Goal: Task Accomplishment & Management: Manage account settings

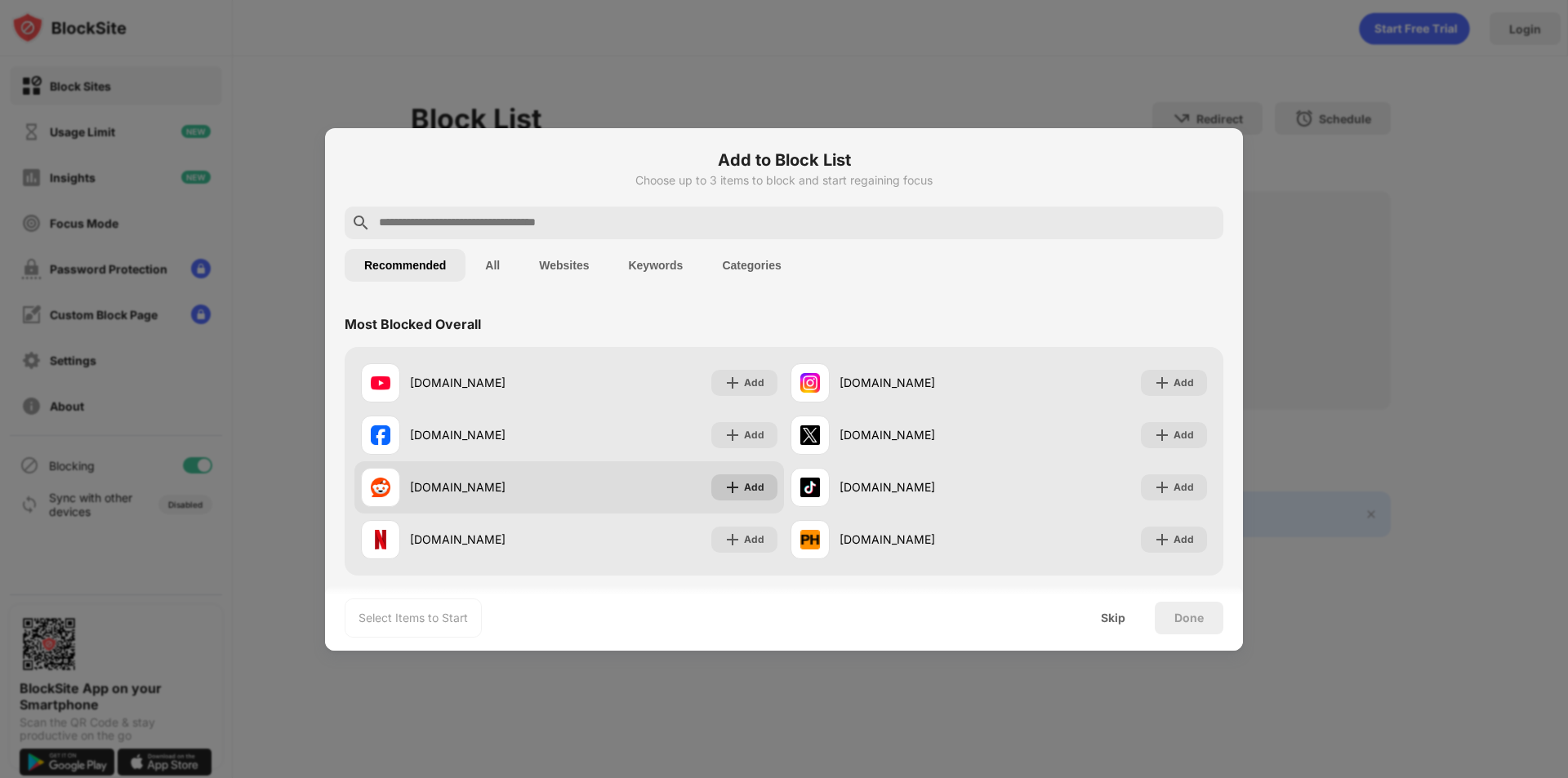
click at [743, 497] on div "Add" at bounding box center [744, 488] width 66 height 26
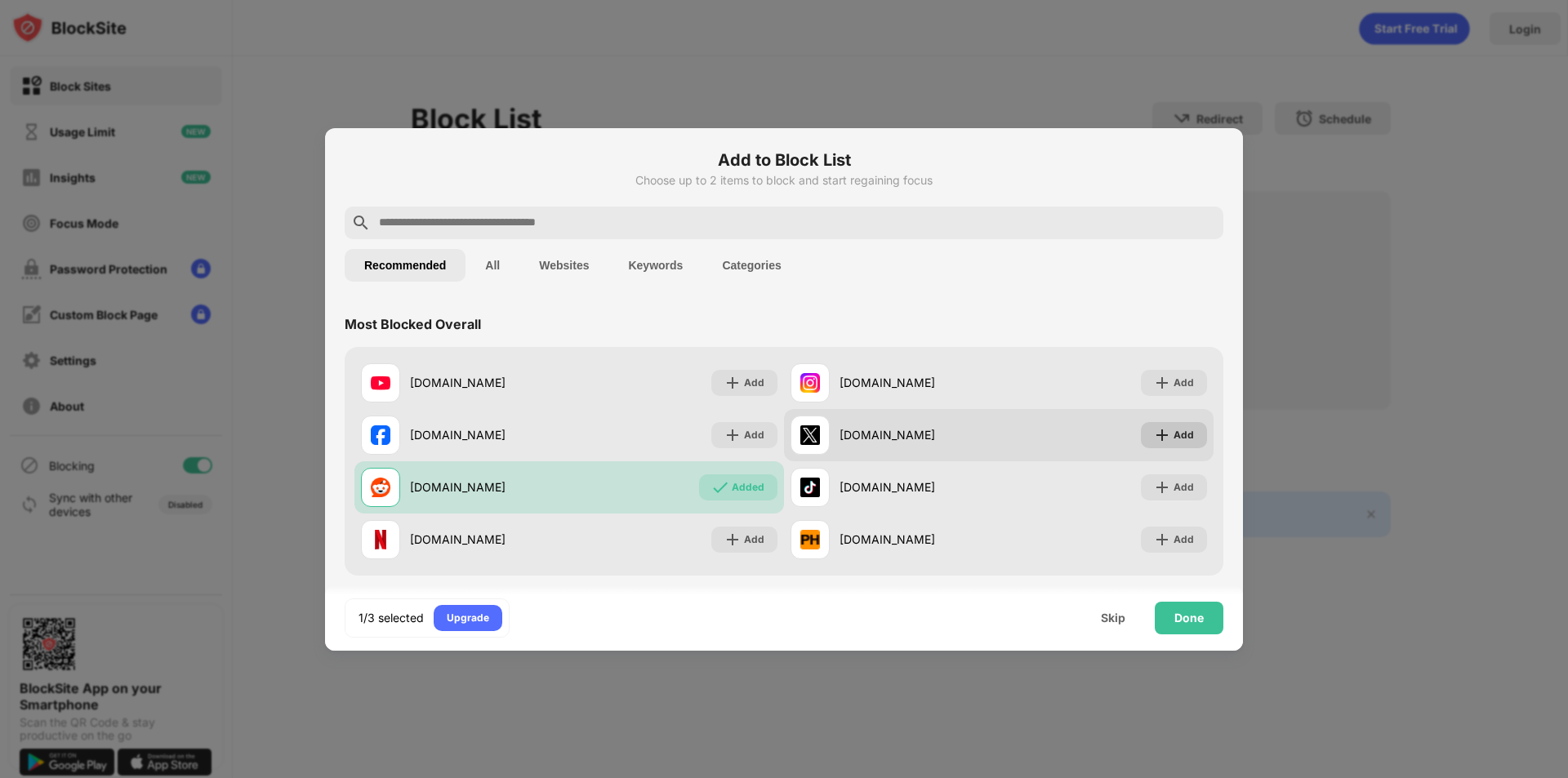
click at [1154, 432] on img at bounding box center [1163, 436] width 17 height 17
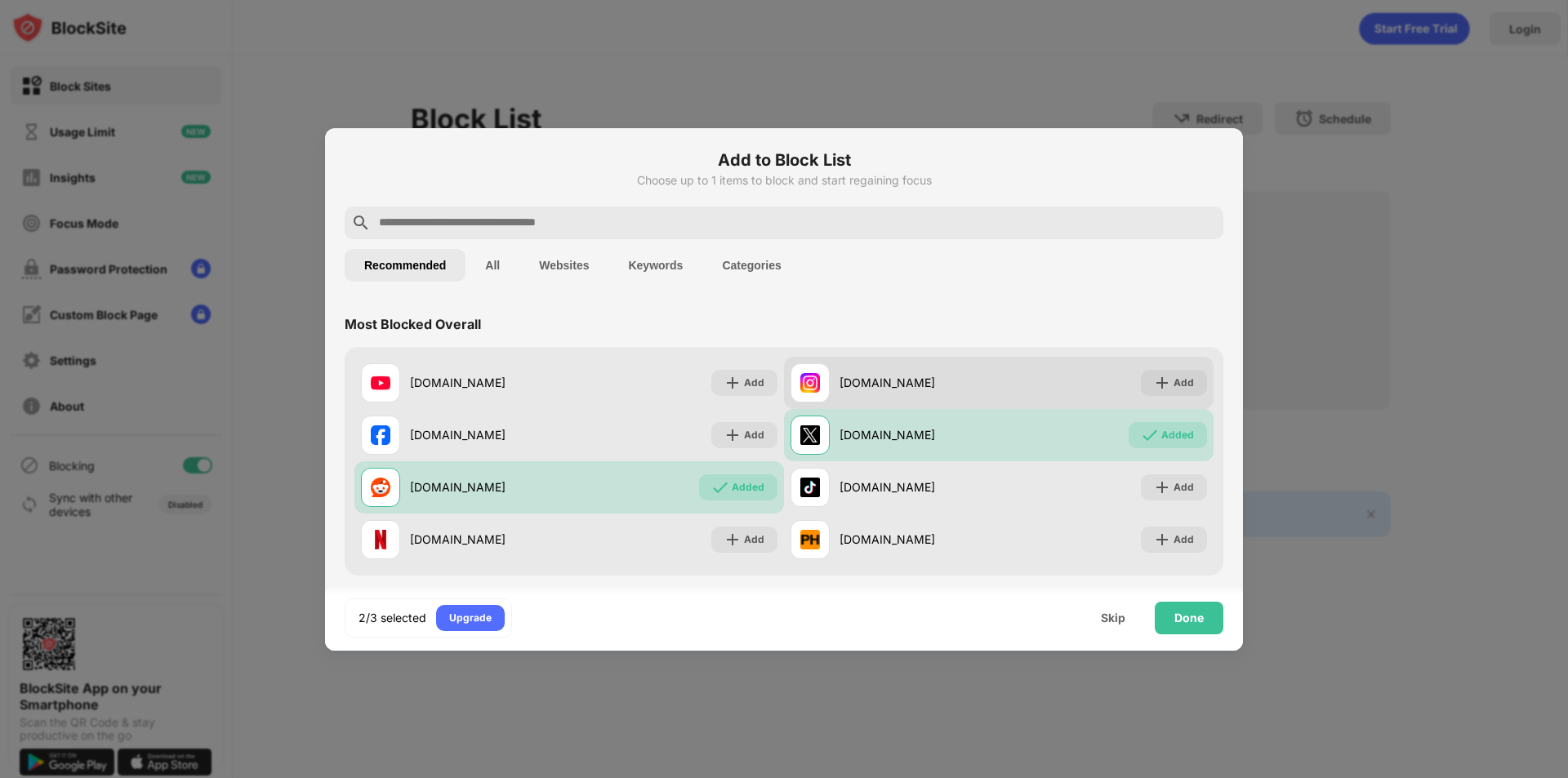
click at [1158, 386] on img at bounding box center [1163, 383] width 17 height 17
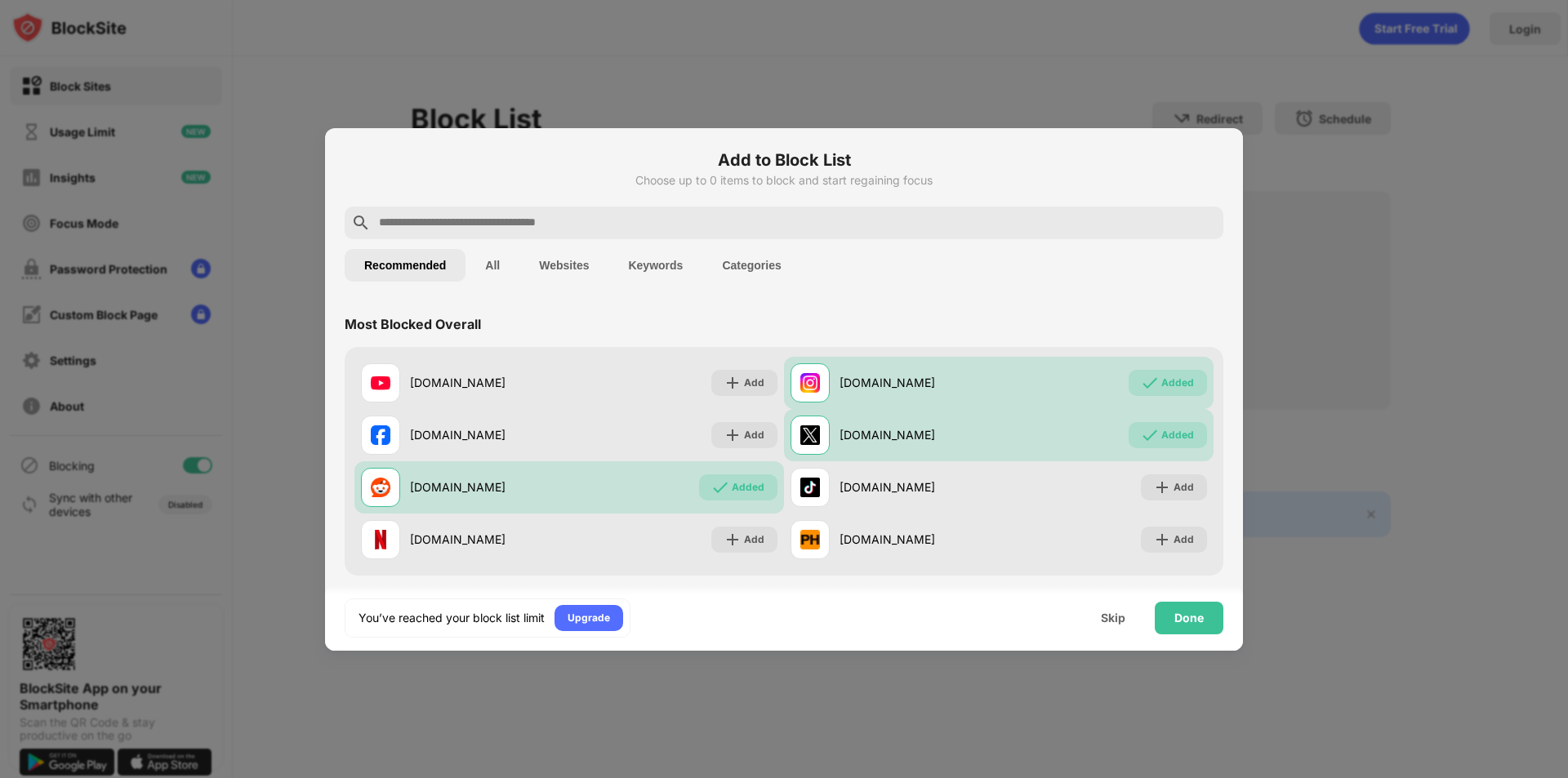
click at [542, 269] on button "Websites" at bounding box center [564, 265] width 89 height 32
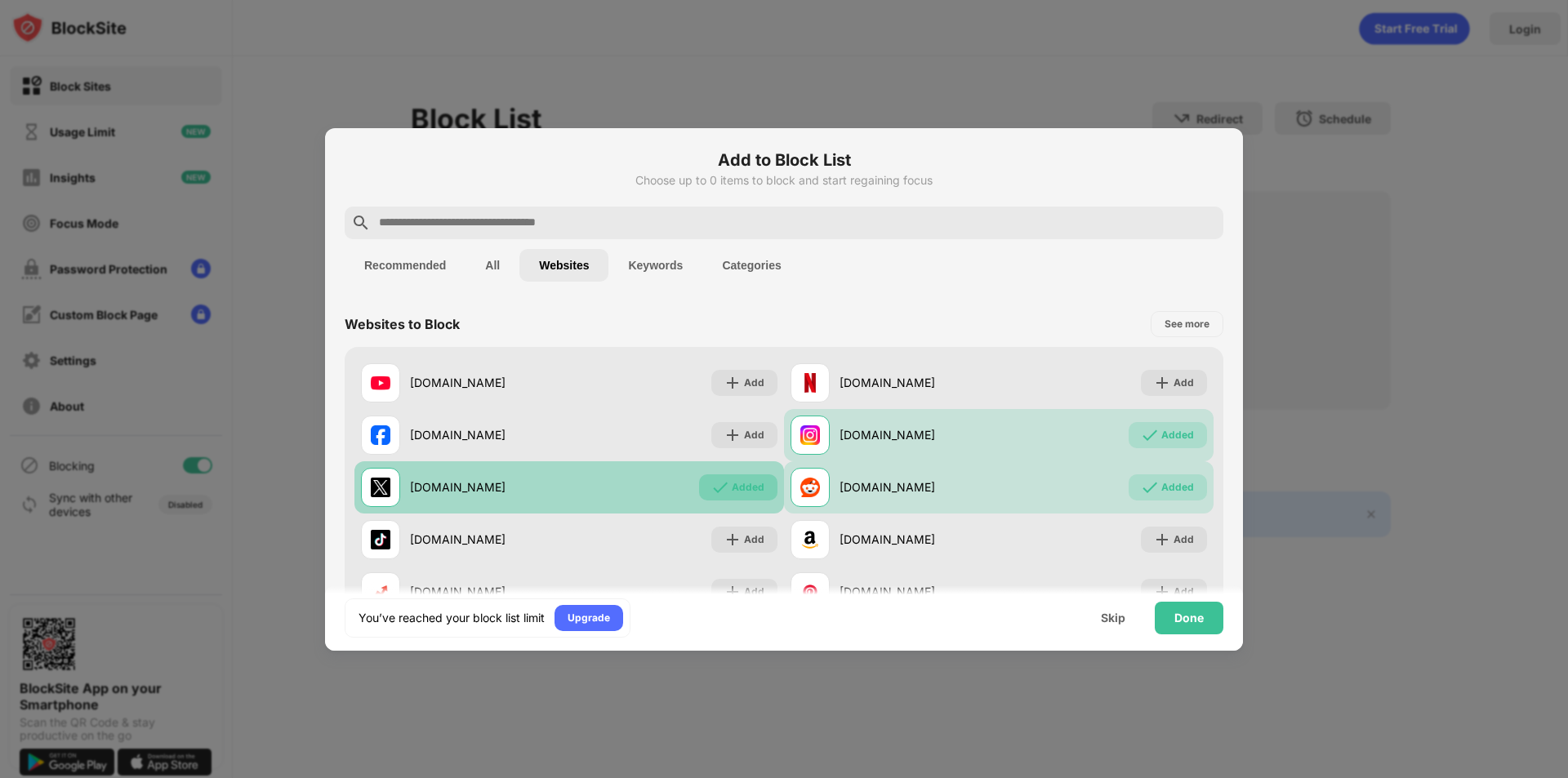
click at [732, 494] on div "Added" at bounding box center [747, 488] width 32 height 17
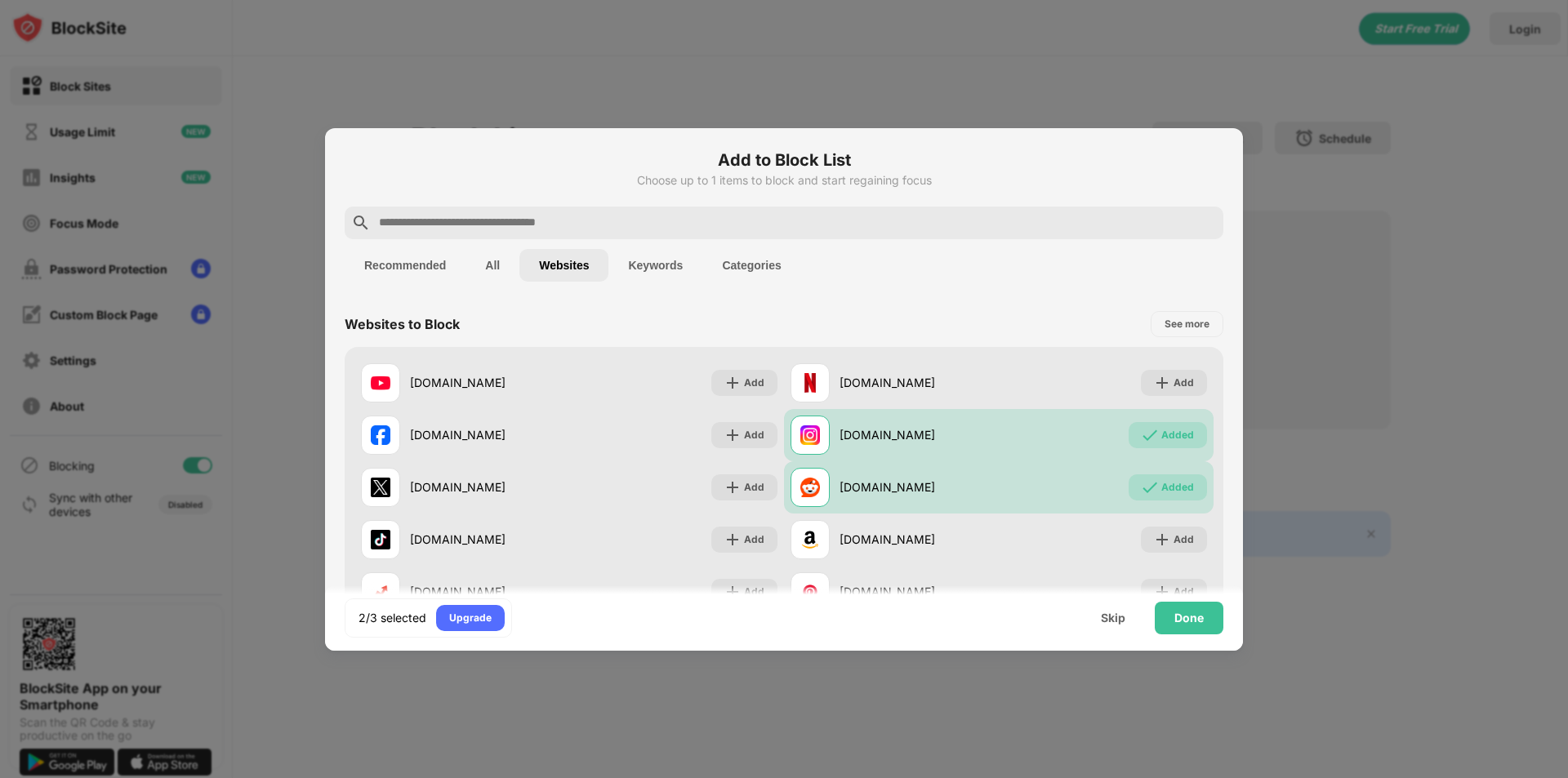
click at [647, 250] on button "Keywords" at bounding box center [655, 265] width 94 height 32
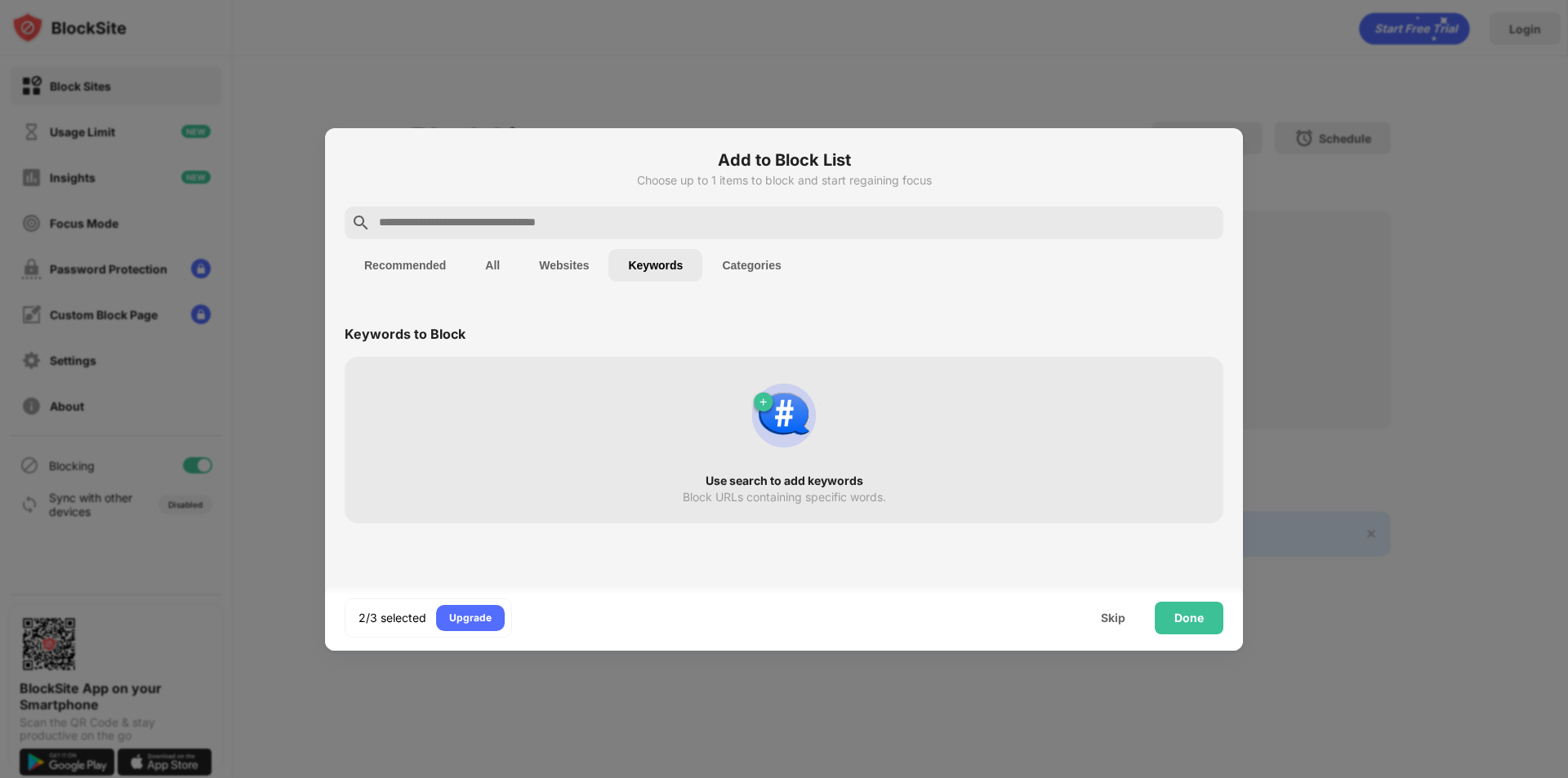
drag, startPoint x: 796, startPoint y: 265, endPoint x: 784, endPoint y: 265, distance: 12.0
click at [795, 265] on button "Categories" at bounding box center [752, 265] width 98 height 32
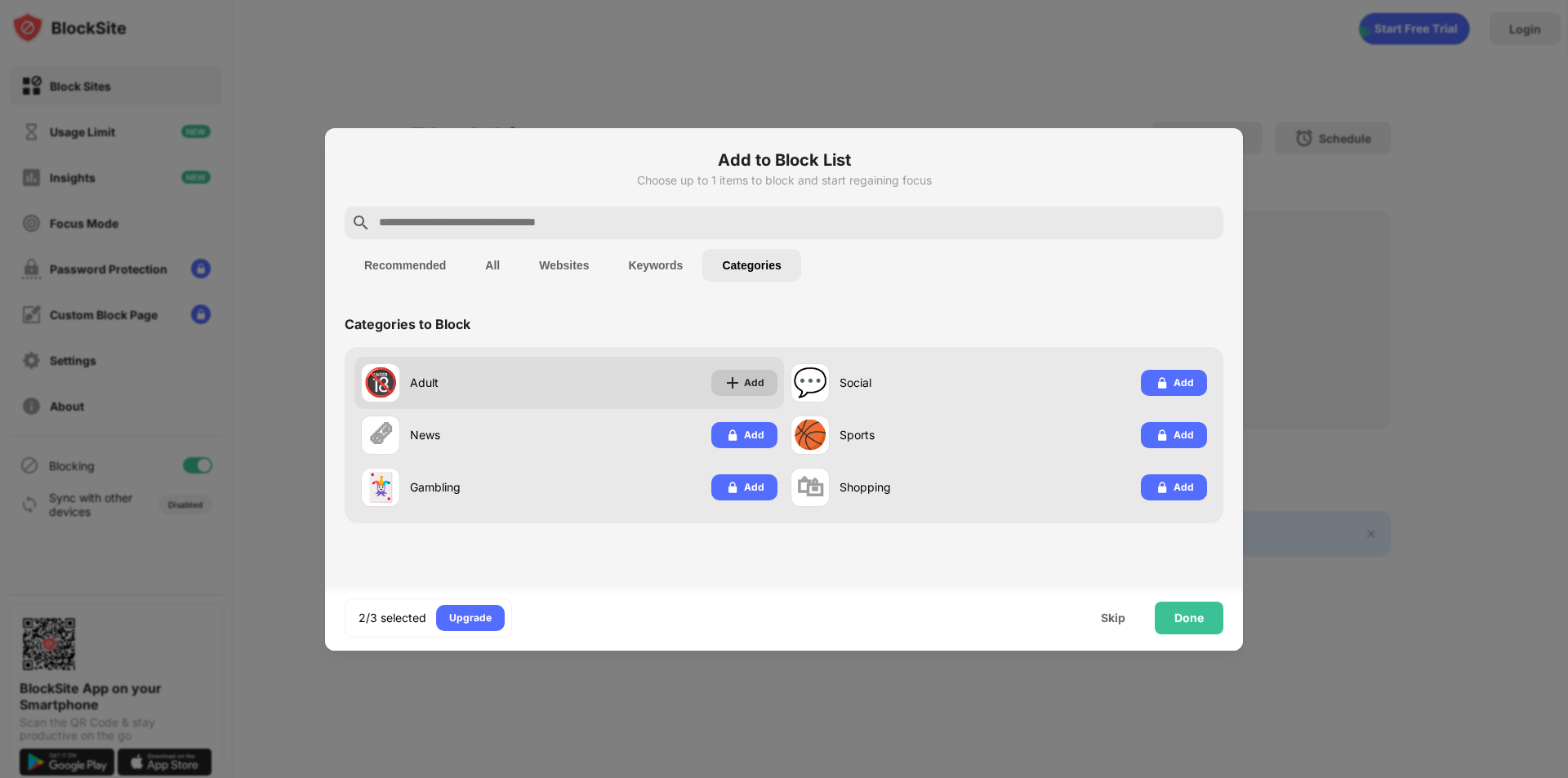
click at [740, 384] on img at bounding box center [733, 383] width 17 height 17
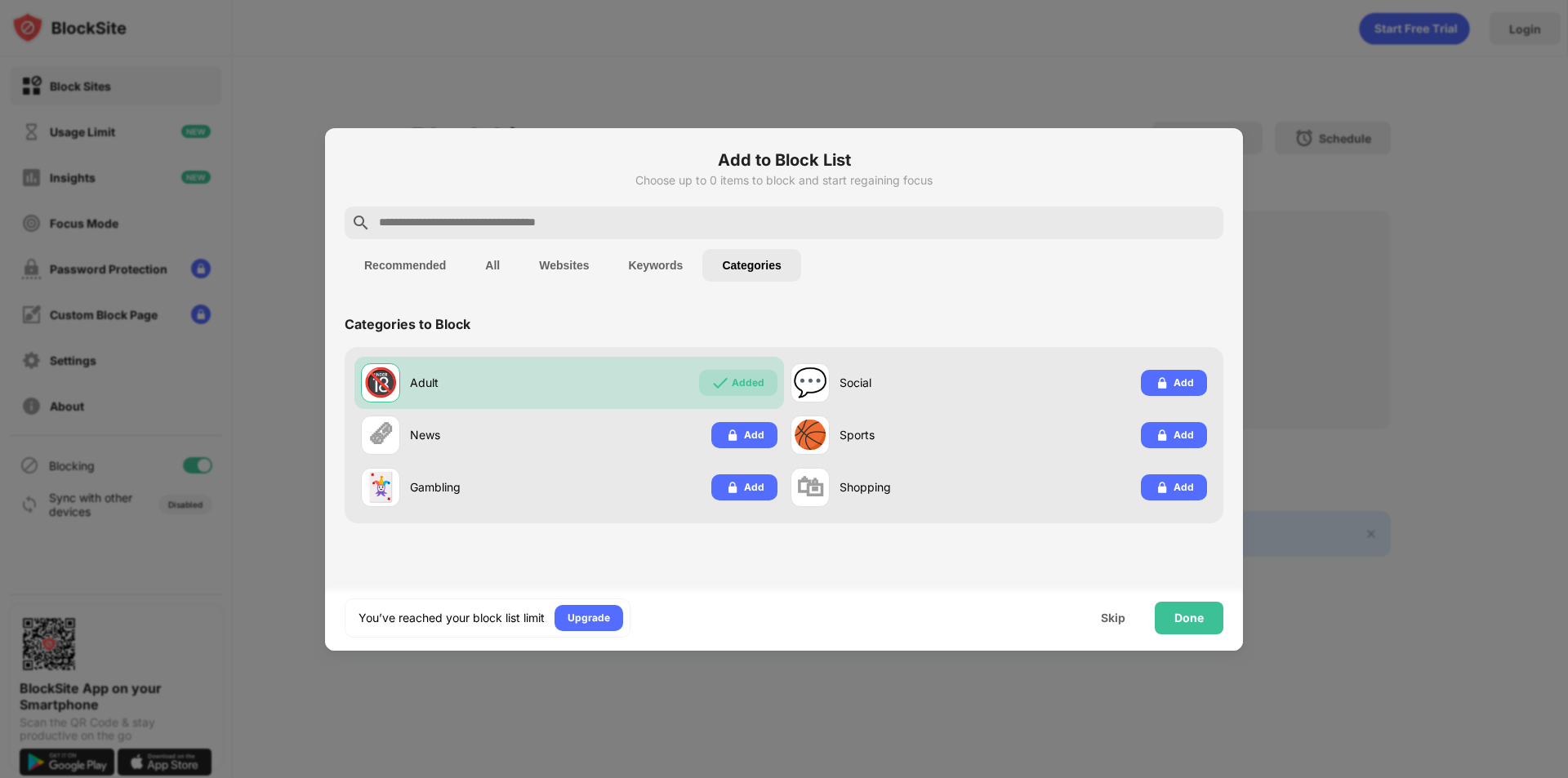
click at [656, 267] on button "Keywords" at bounding box center [655, 265] width 94 height 32
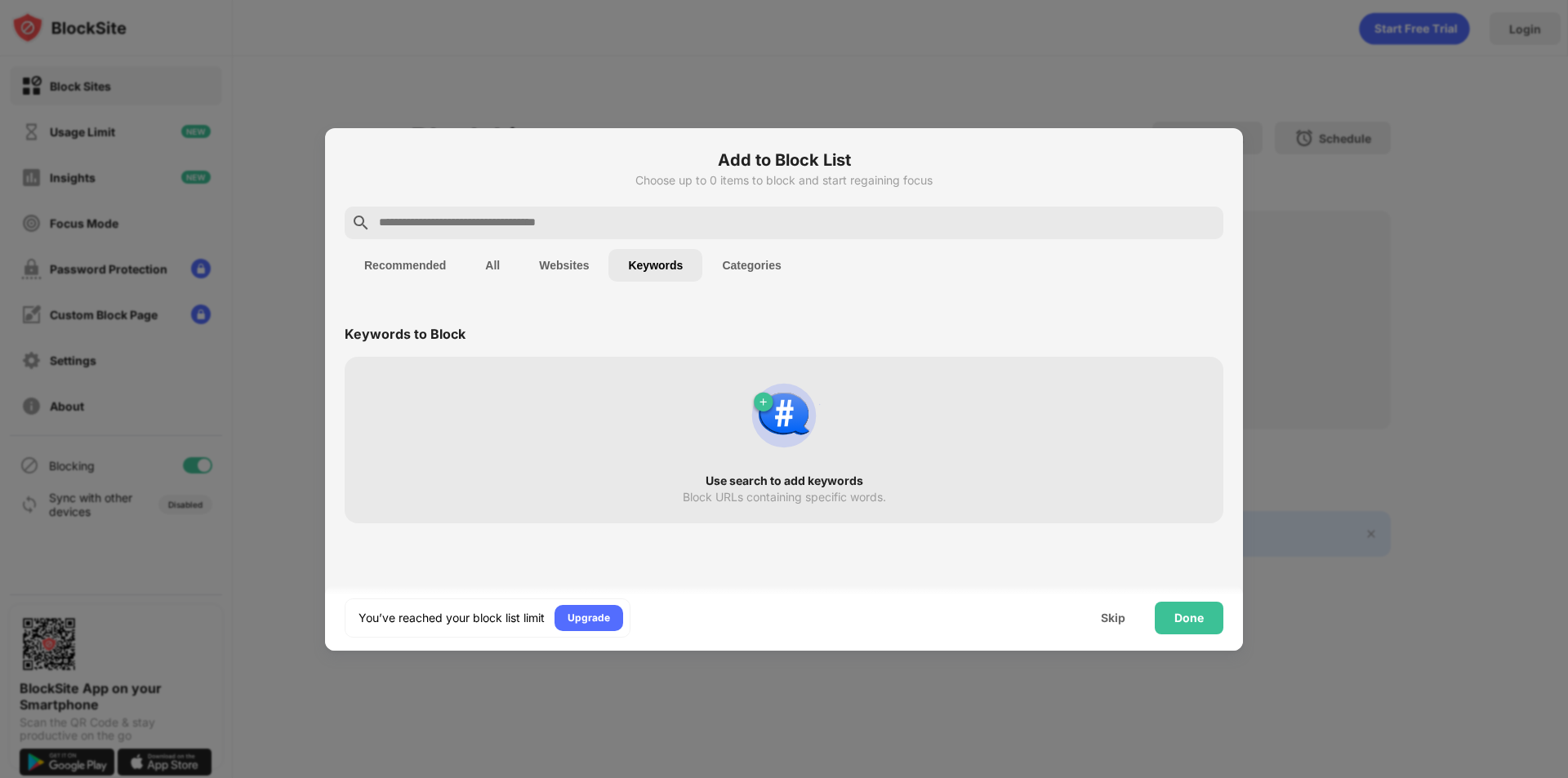
click at [588, 264] on button "Websites" at bounding box center [564, 265] width 89 height 32
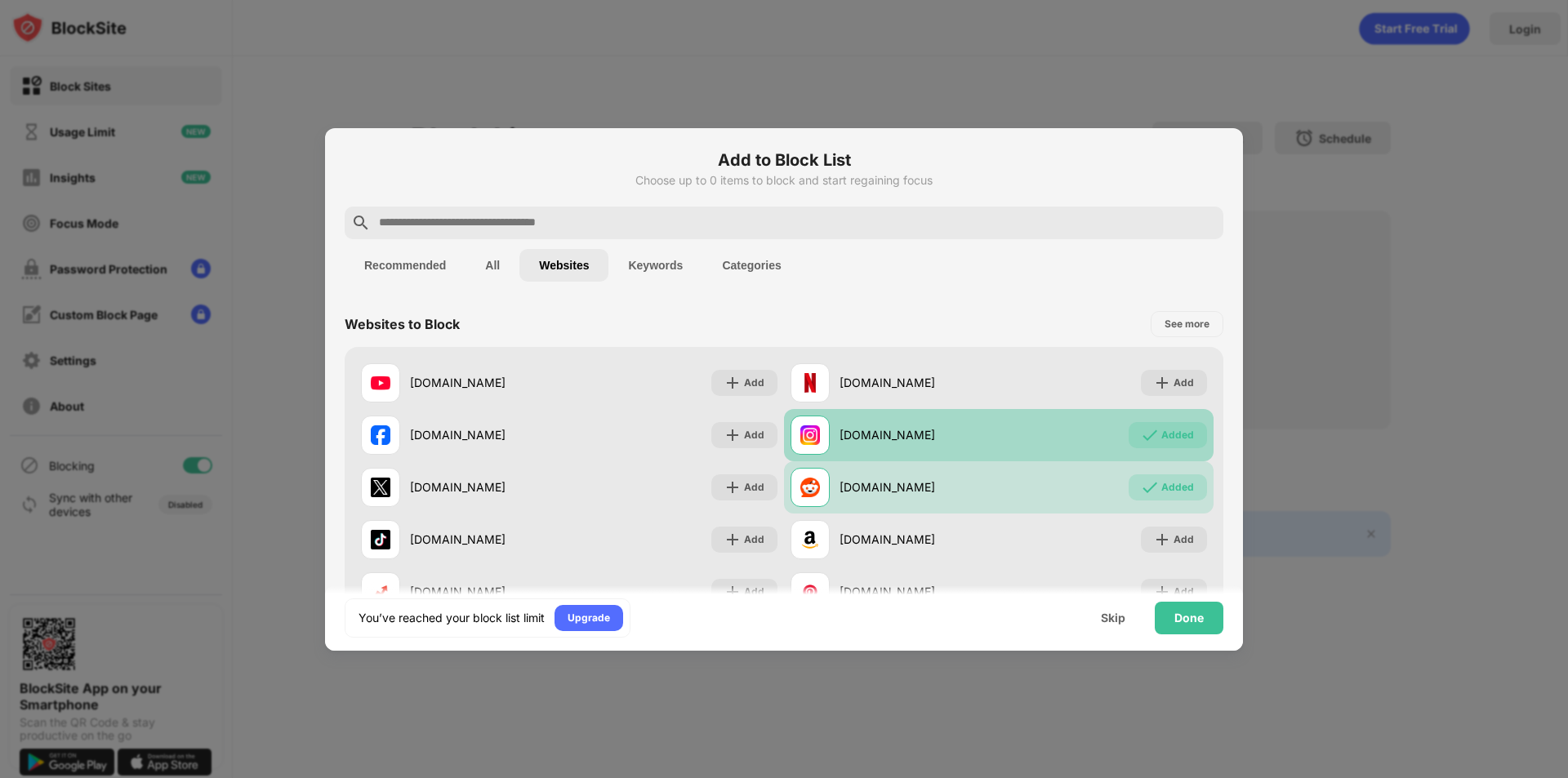
drag, startPoint x: 1147, startPoint y: 442, endPoint x: 947, endPoint y: 451, distance: 200.2
click at [1146, 442] on img at bounding box center [1150, 436] width 17 height 17
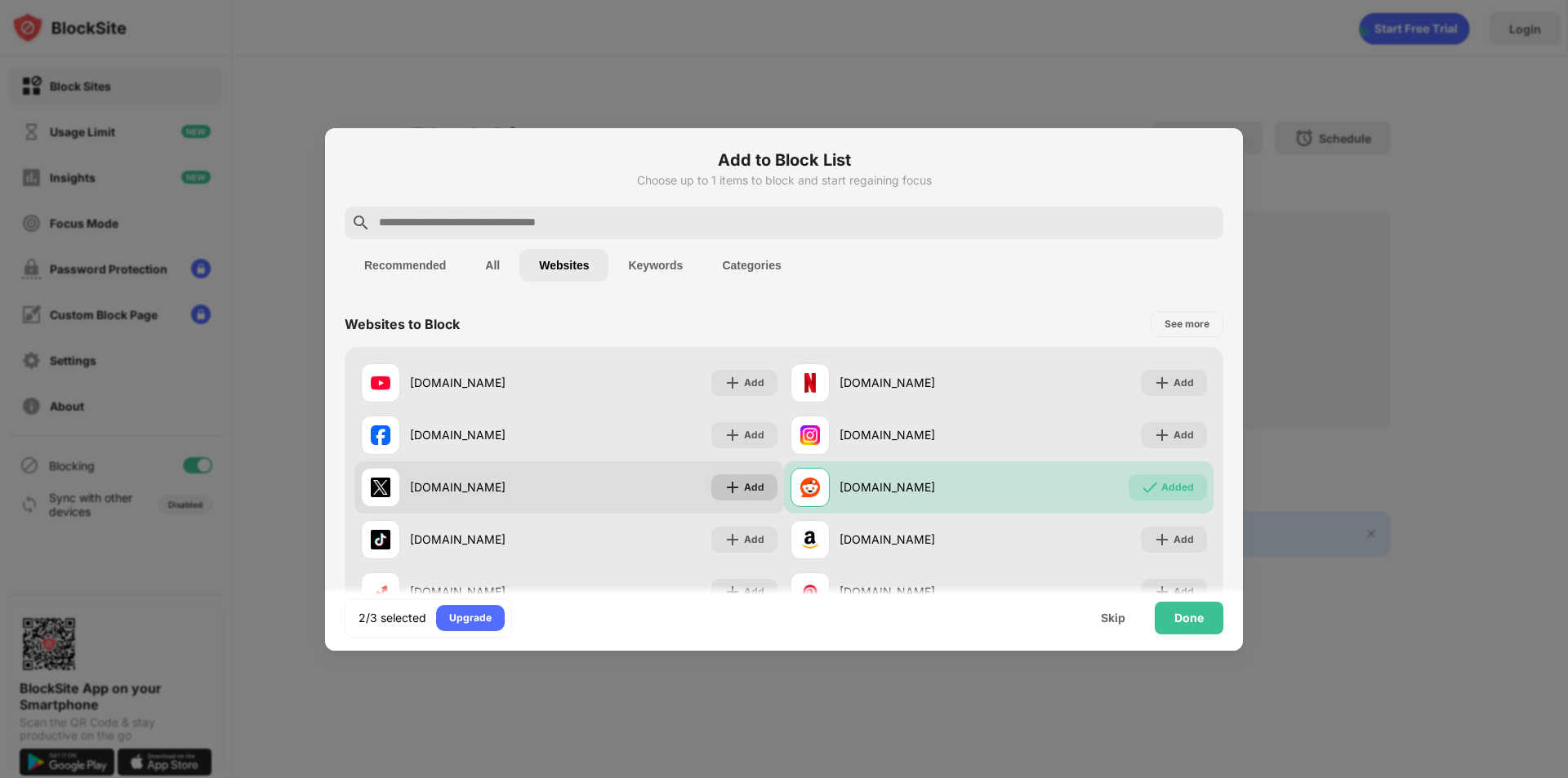
click at [724, 488] on img at bounding box center [733, 488] width 17 height 17
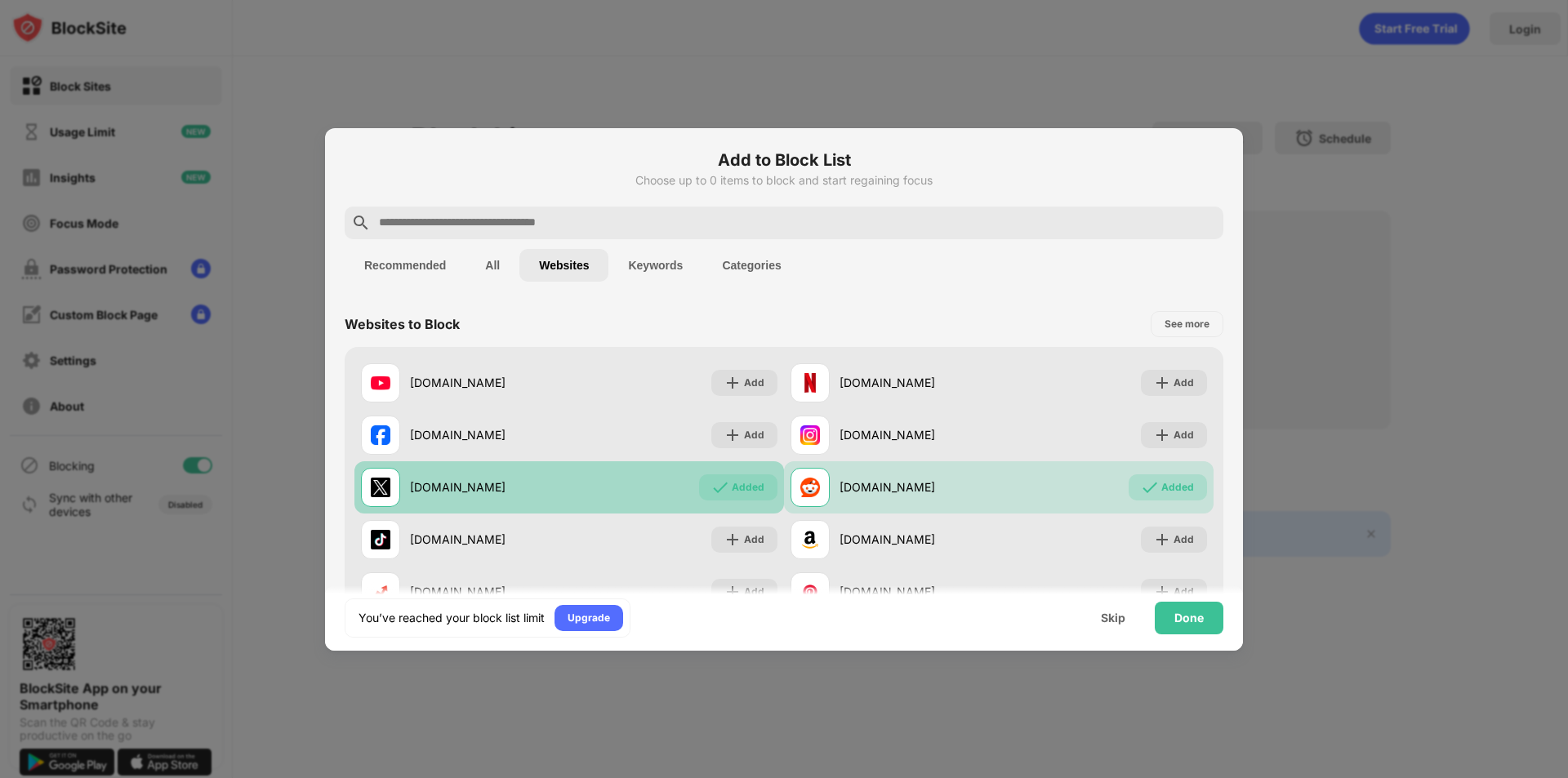
click at [760, 478] on div "Added" at bounding box center [738, 488] width 79 height 26
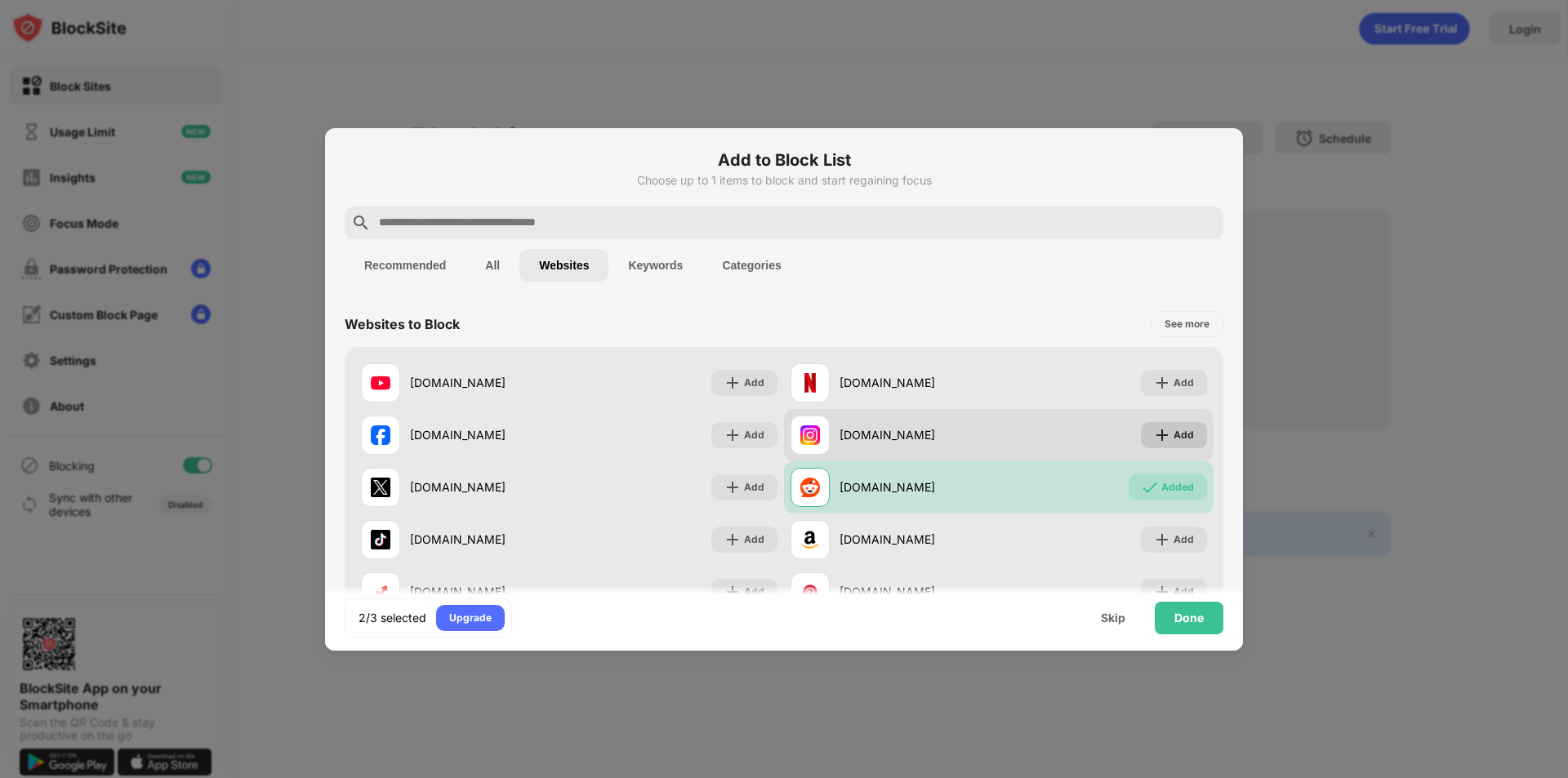
click at [1162, 425] on div "Add" at bounding box center [1174, 435] width 66 height 26
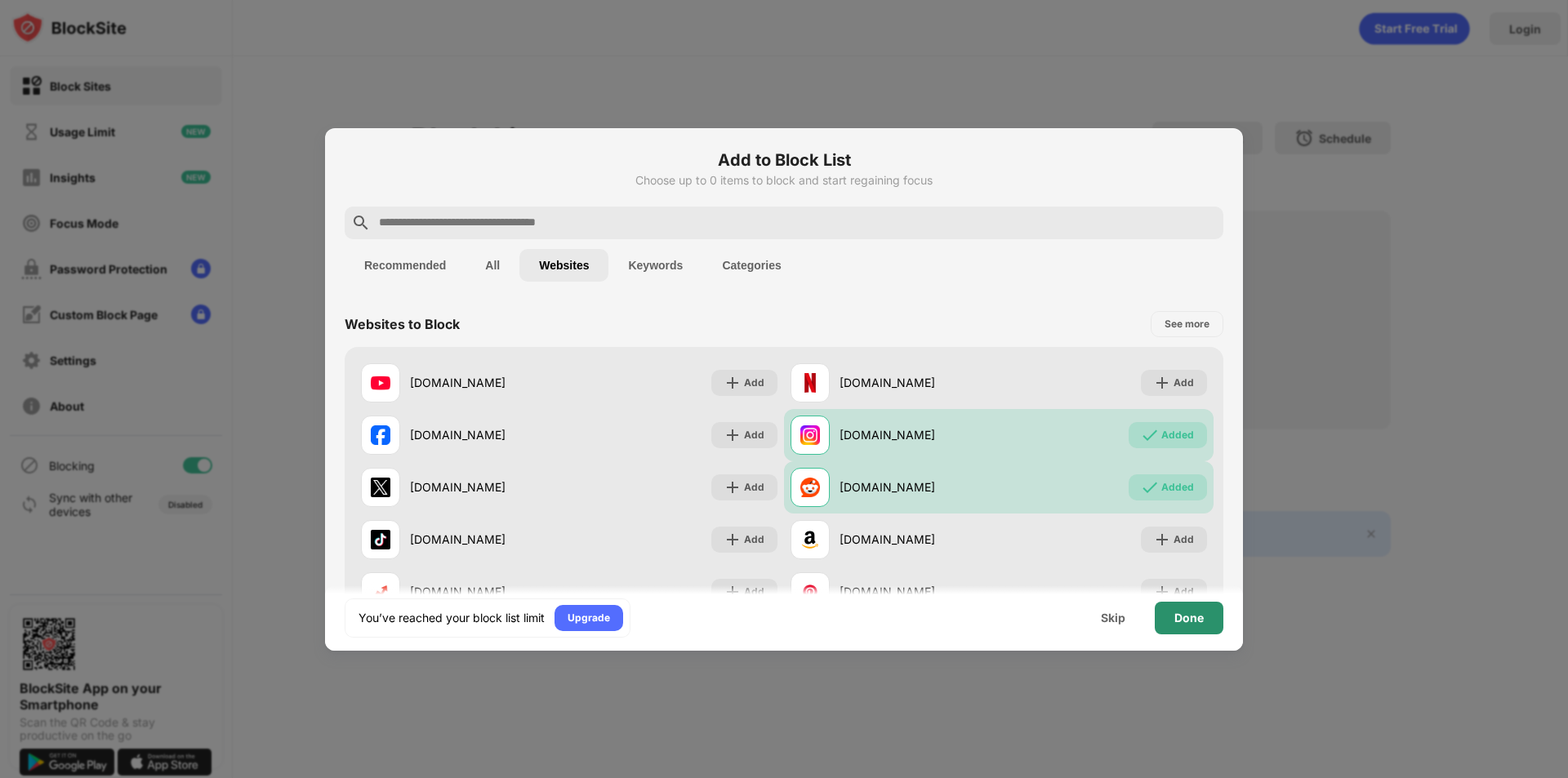
click at [1182, 620] on div "Done" at bounding box center [1190, 619] width 30 height 13
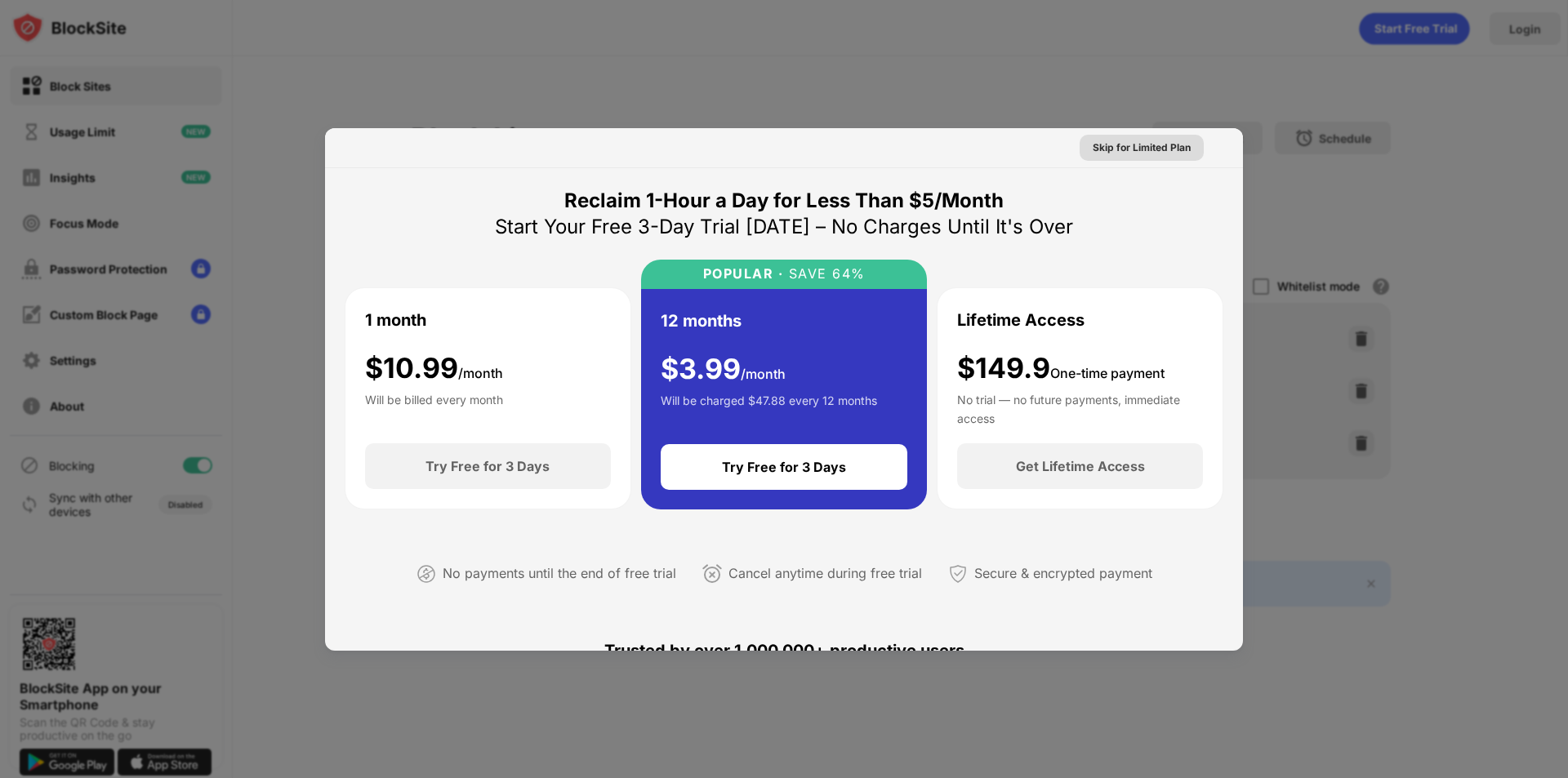
click at [1134, 153] on div "Skip for Limited Plan" at bounding box center [1142, 148] width 98 height 17
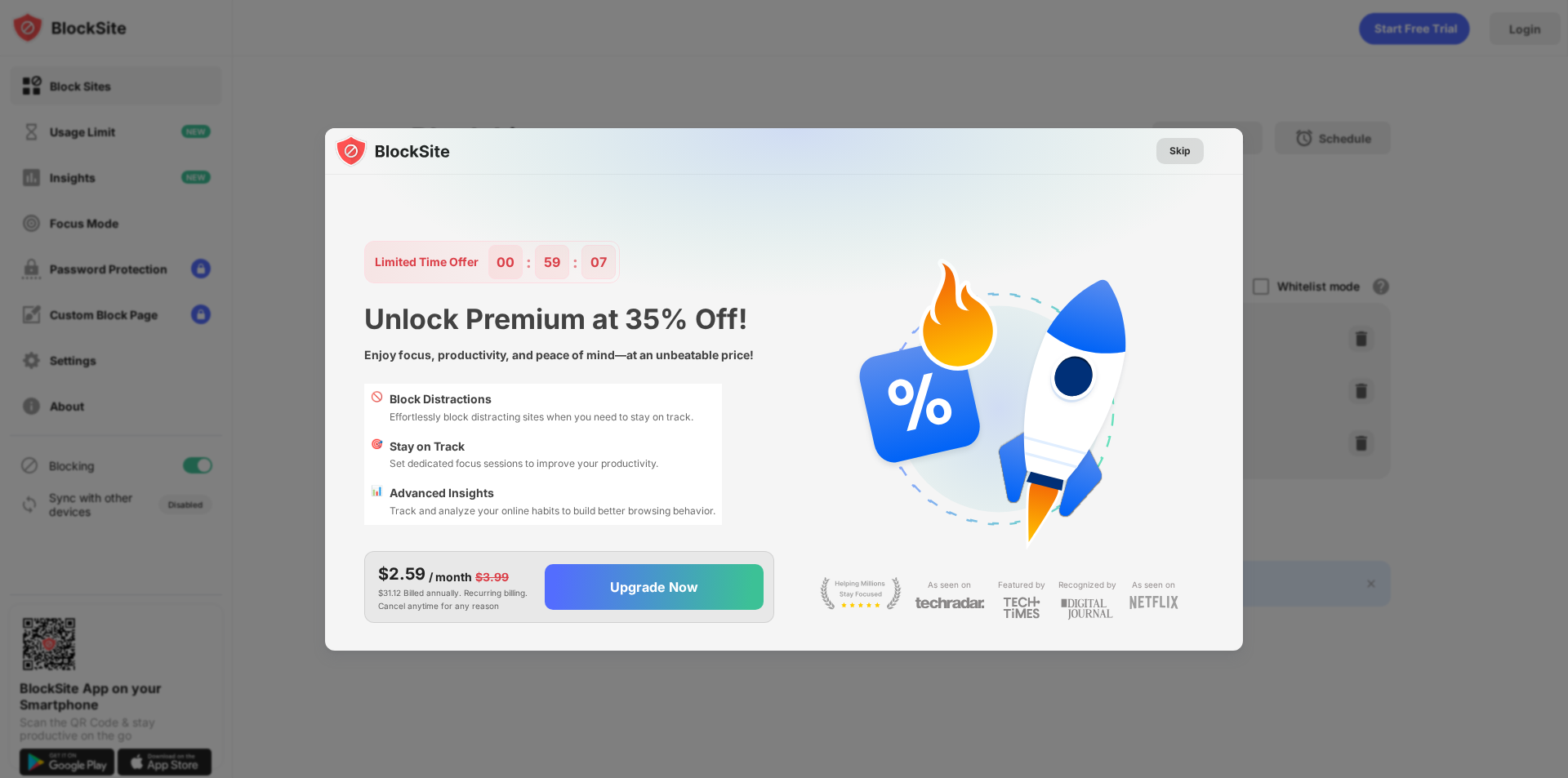
click at [1186, 151] on div "Skip" at bounding box center [1179, 151] width 21 height 17
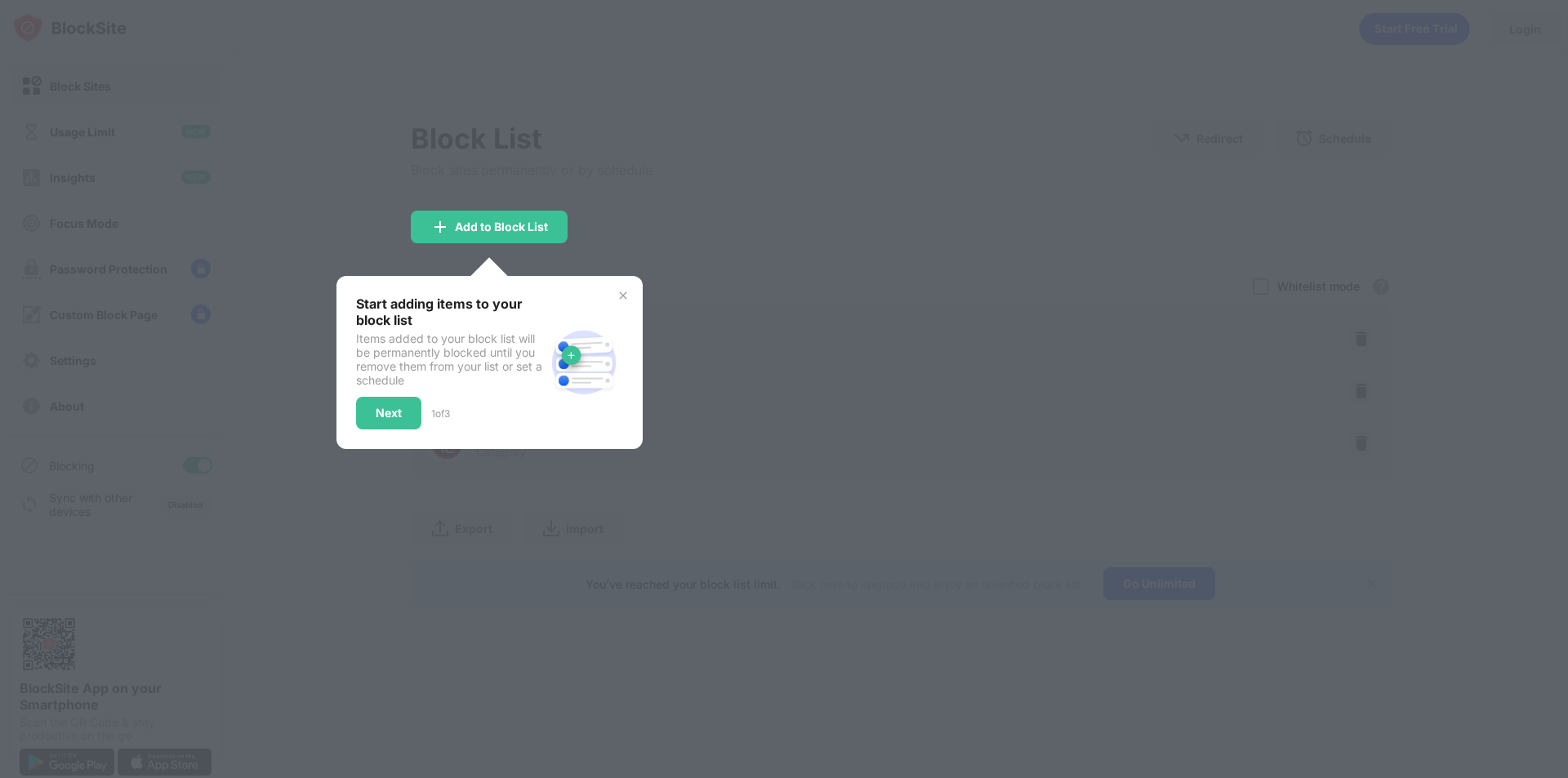
click at [784, 329] on div at bounding box center [784, 389] width 1568 height 778
click at [621, 297] on img at bounding box center [623, 296] width 13 height 13
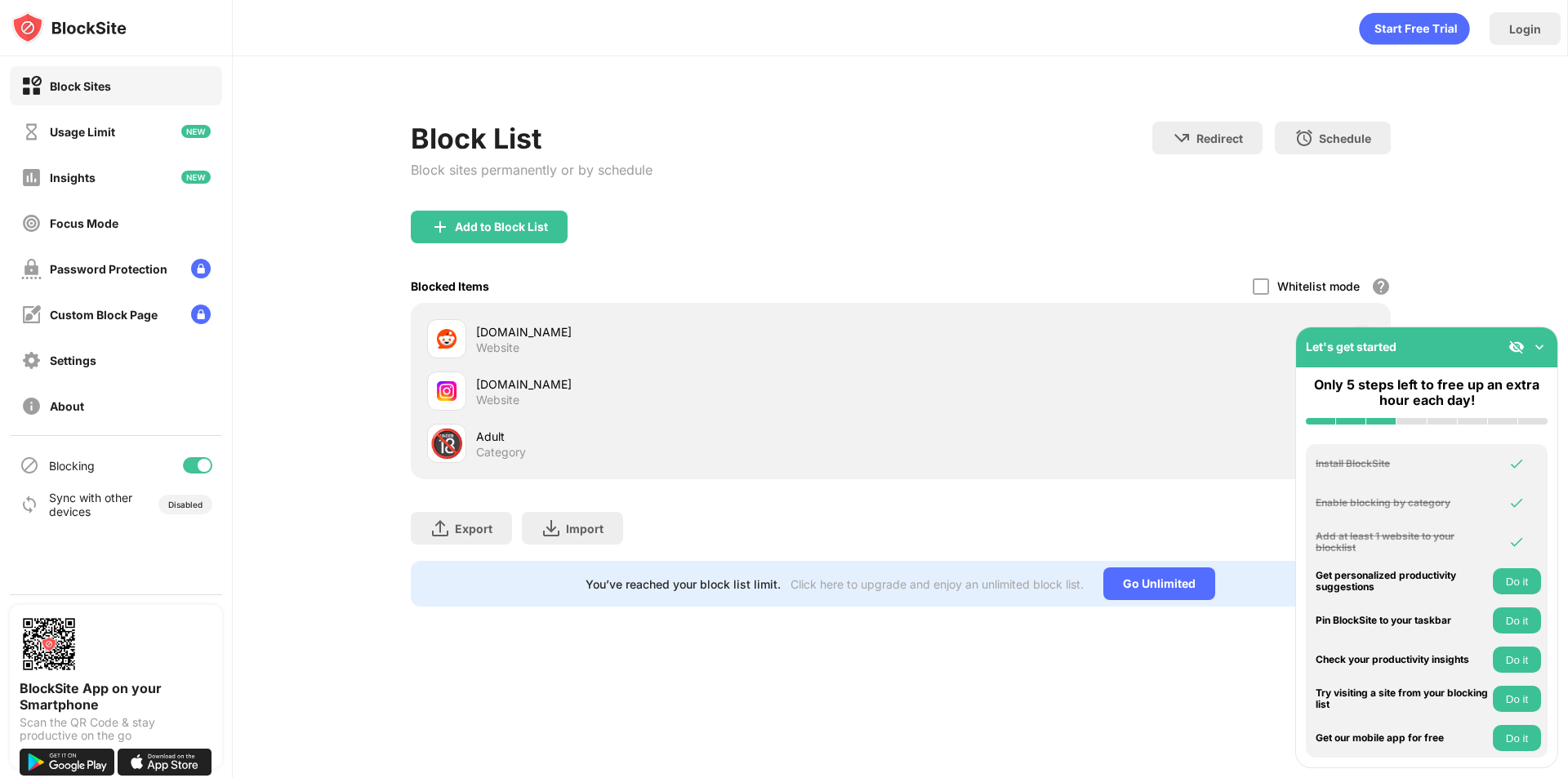
click at [1539, 352] on img at bounding box center [1540, 348] width 17 height 17
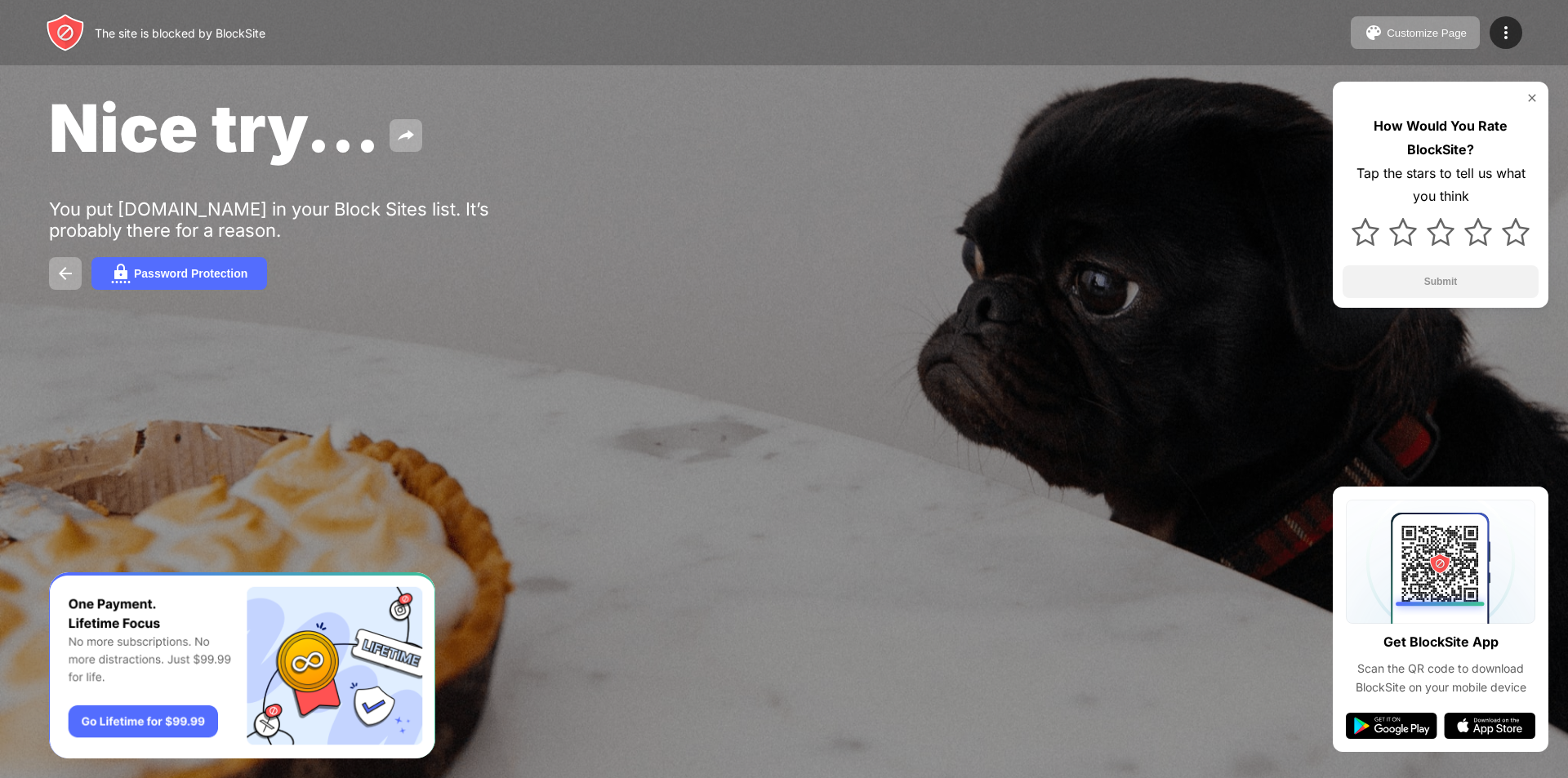
drag, startPoint x: 468, startPoint y: 339, endPoint x: 507, endPoint y: 339, distance: 39.0
click at [506, 339] on div "Nice try... You put reddit.com in your Block Sites list. It’s probably there fo…" at bounding box center [784, 189] width 1568 height 378
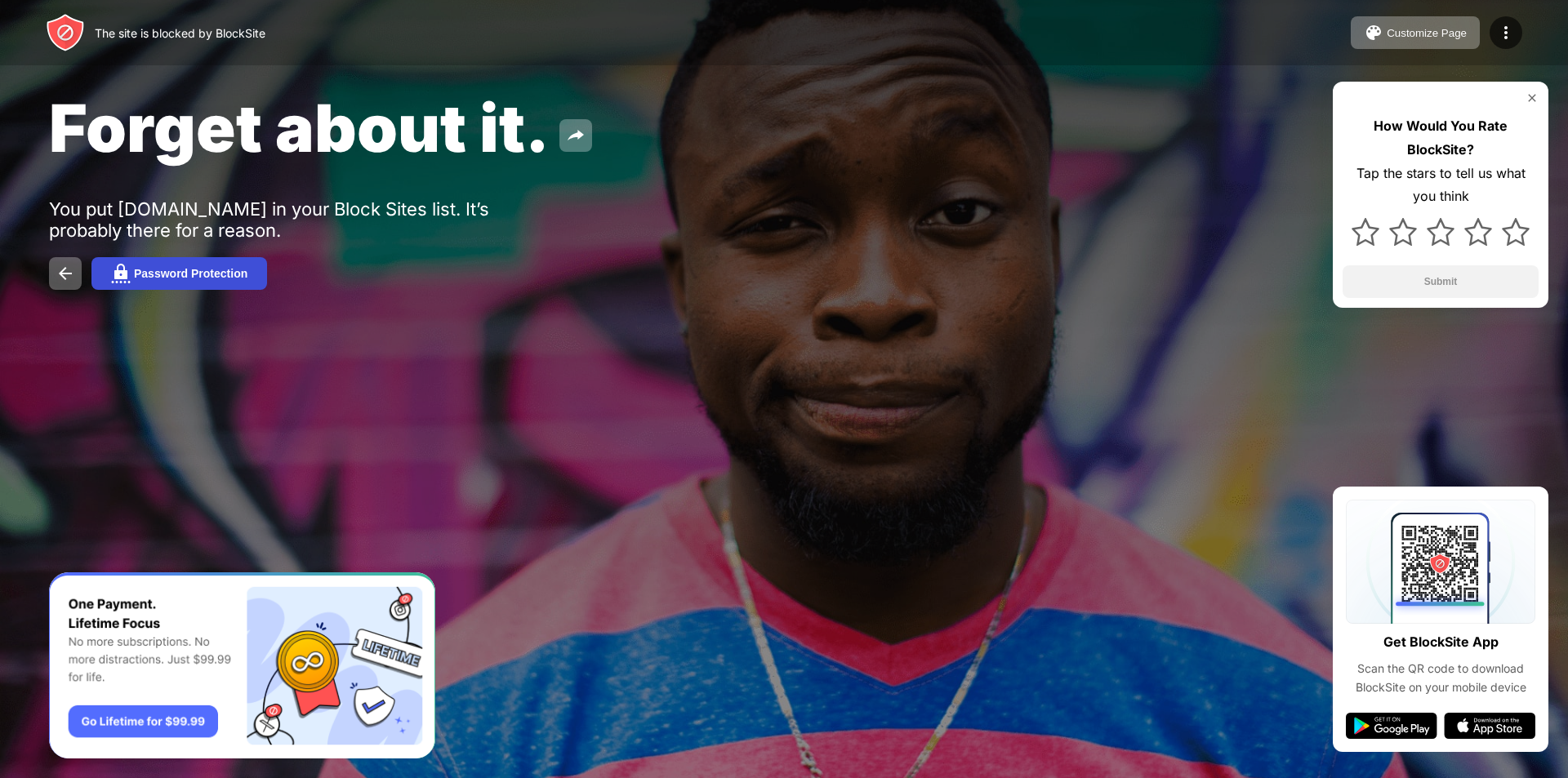
click at [223, 264] on button "Password Protection" at bounding box center [179, 273] width 175 height 32
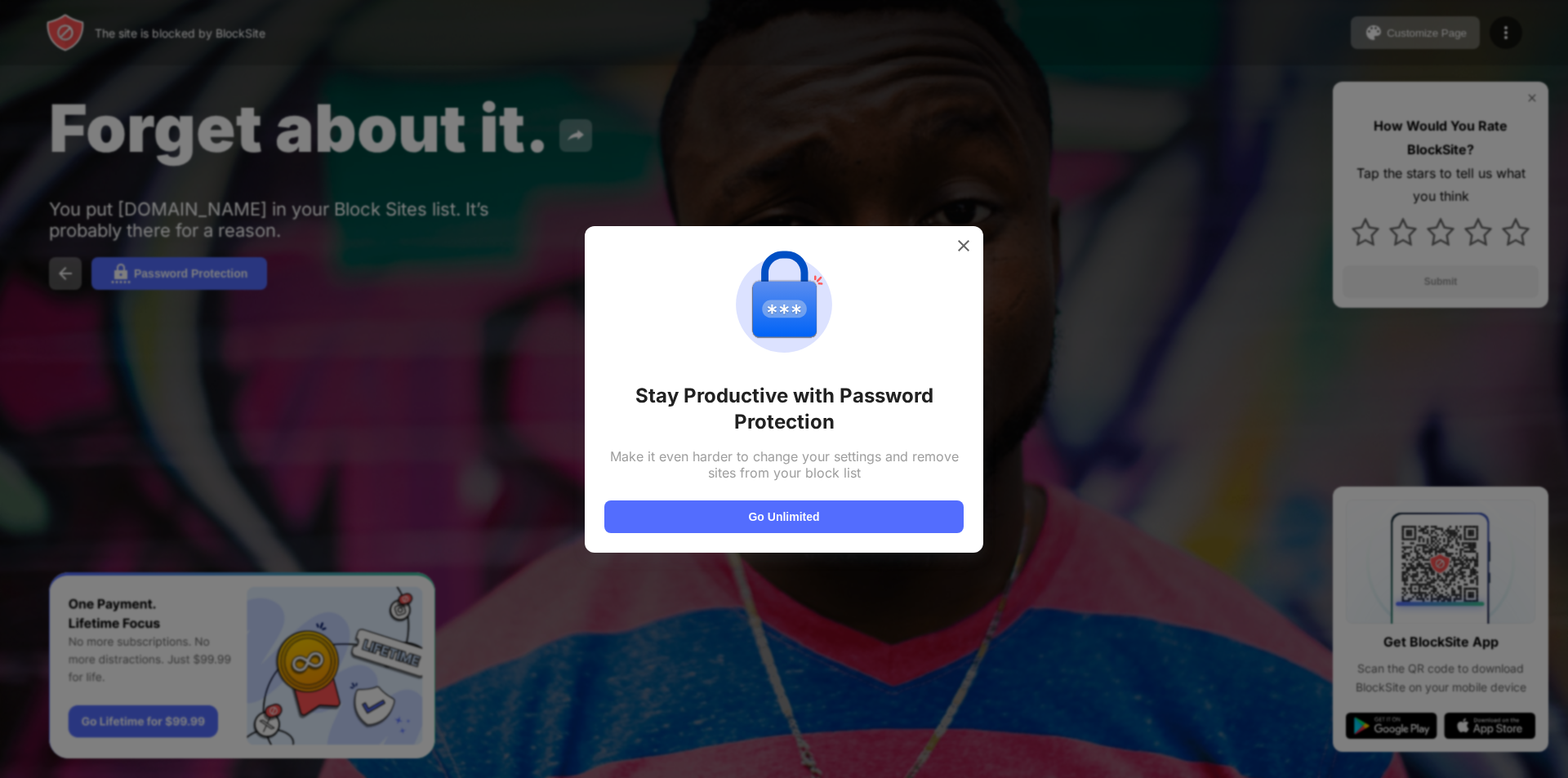
click at [506, 408] on div at bounding box center [784, 389] width 1568 height 778
